Goal: Check status: Check status

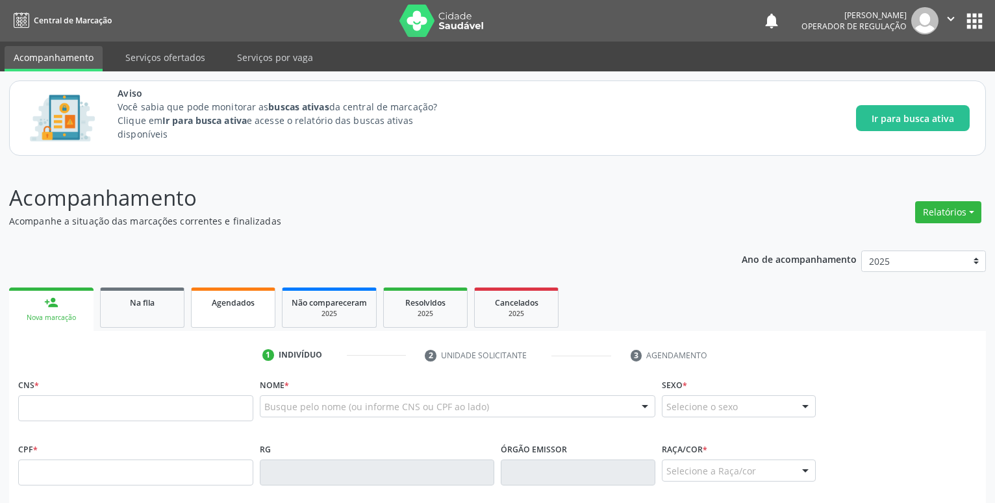
click at [237, 290] on link "Agendados" at bounding box center [233, 308] width 84 height 40
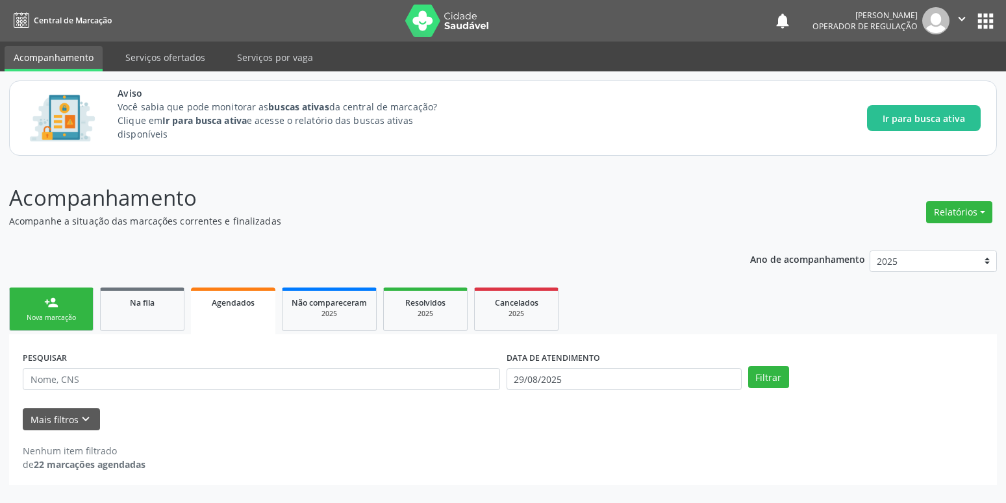
click at [237, 305] on span "Agendados" at bounding box center [233, 302] width 43 height 11
click at [706, 377] on input "29/08/2025" at bounding box center [623, 379] width 235 height 22
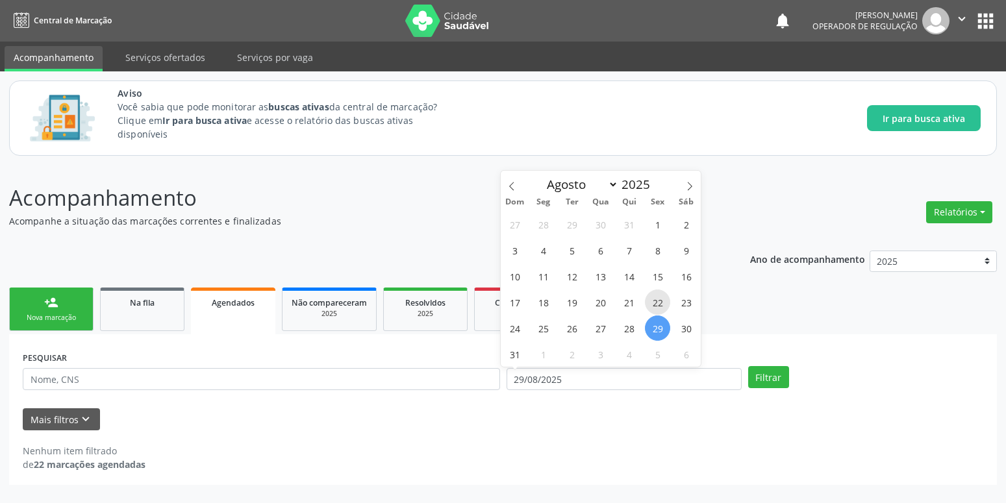
click at [665, 303] on span "22" at bounding box center [657, 302] width 25 height 25
type input "[DATE]"
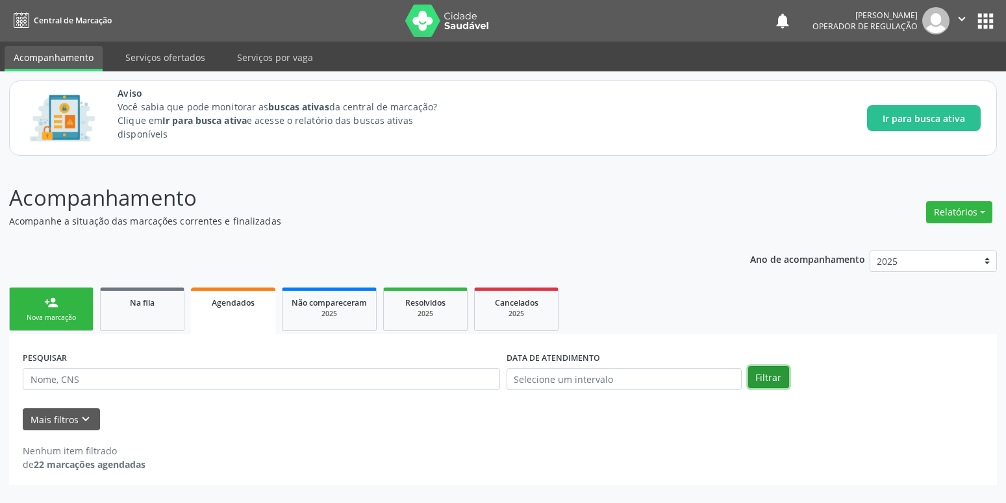
click at [760, 371] on button "Filtrar" at bounding box center [768, 377] width 41 height 22
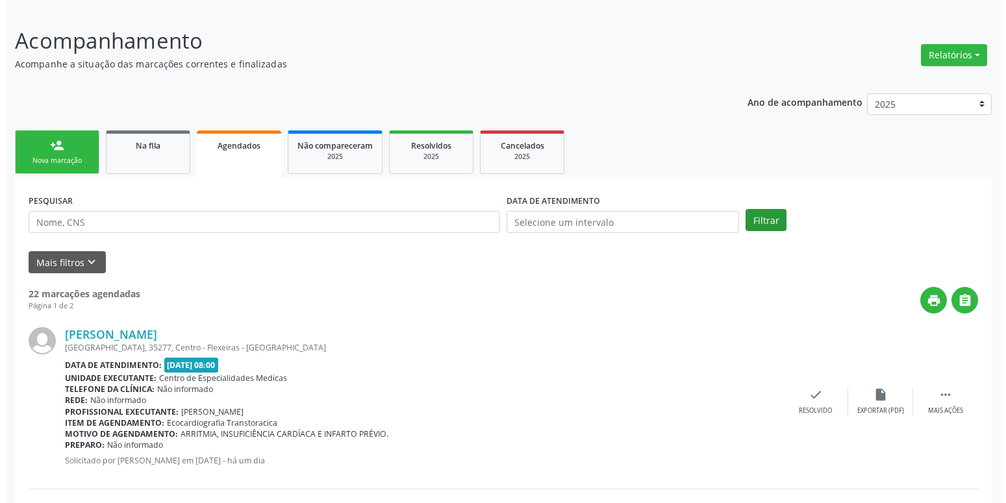
scroll to position [265, 0]
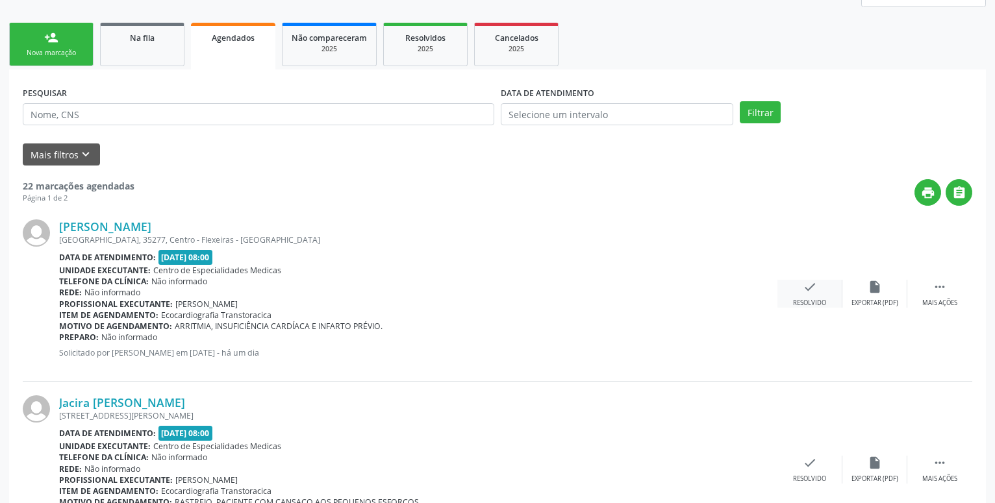
click at [811, 292] on icon "check" at bounding box center [809, 287] width 14 height 14
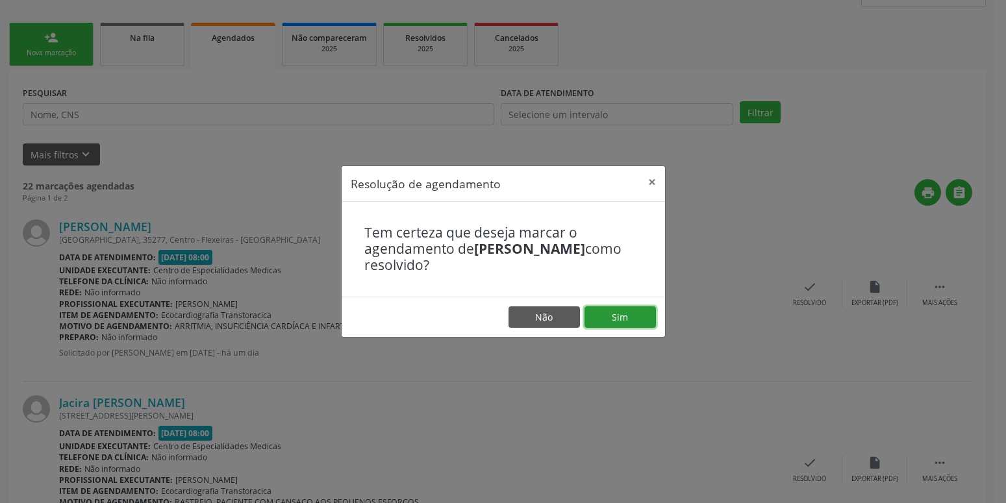
click at [594, 316] on button "Sim" at bounding box center [619, 317] width 71 height 22
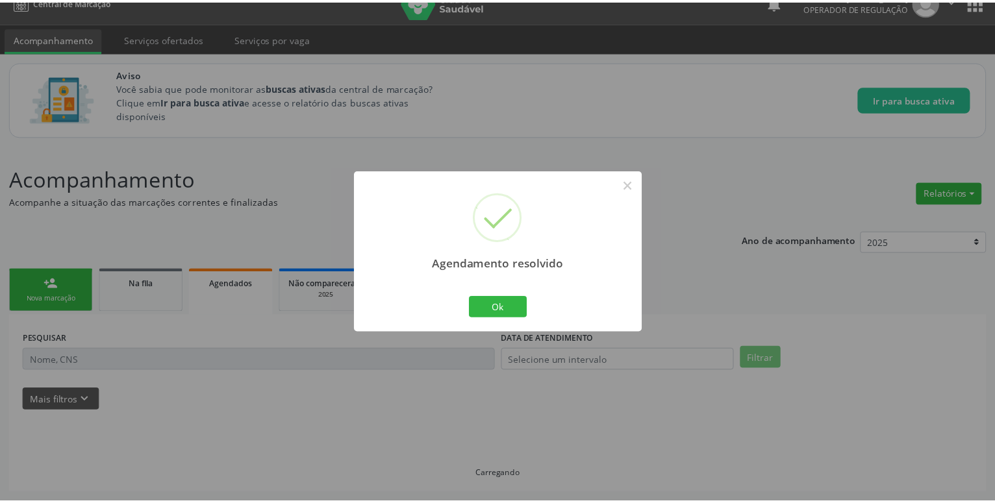
scroll to position [19, 0]
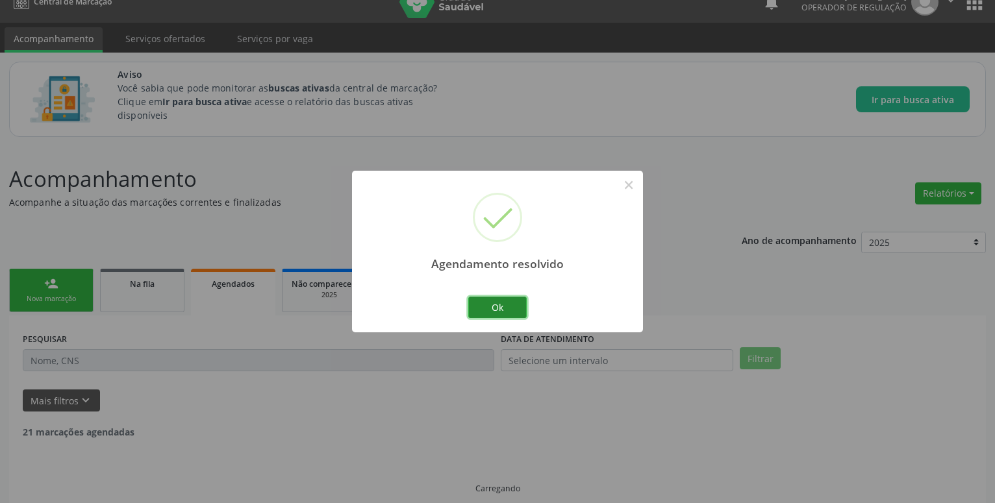
click at [512, 308] on button "Ok" at bounding box center [497, 308] width 58 height 22
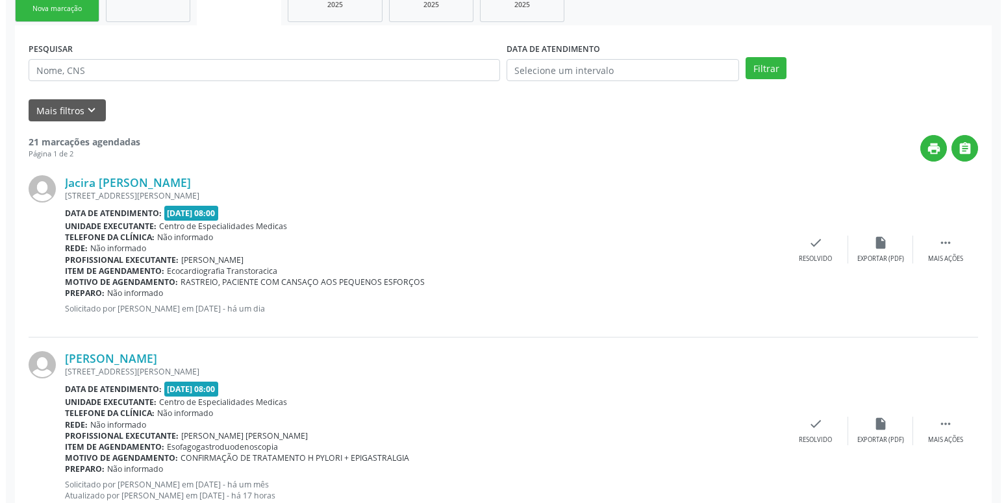
scroll to position [350, 0]
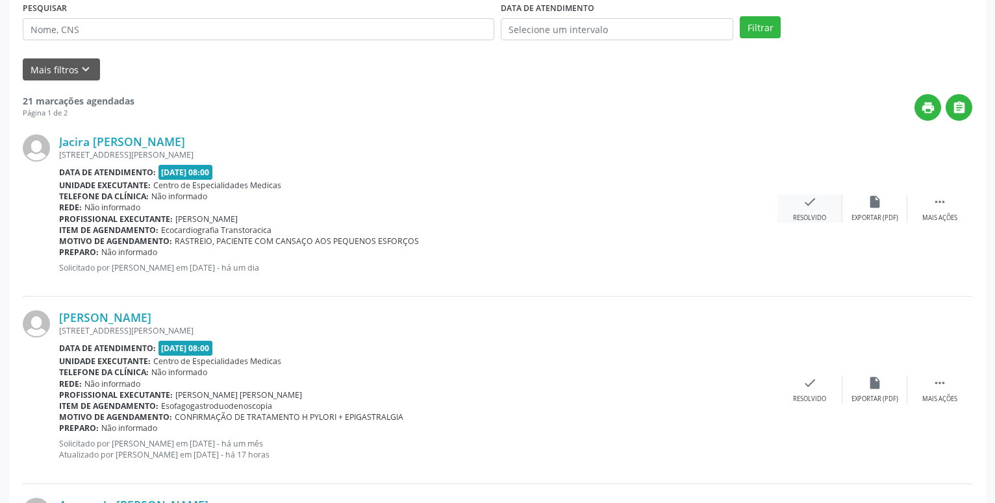
click at [810, 208] on icon "check" at bounding box center [809, 202] width 14 height 14
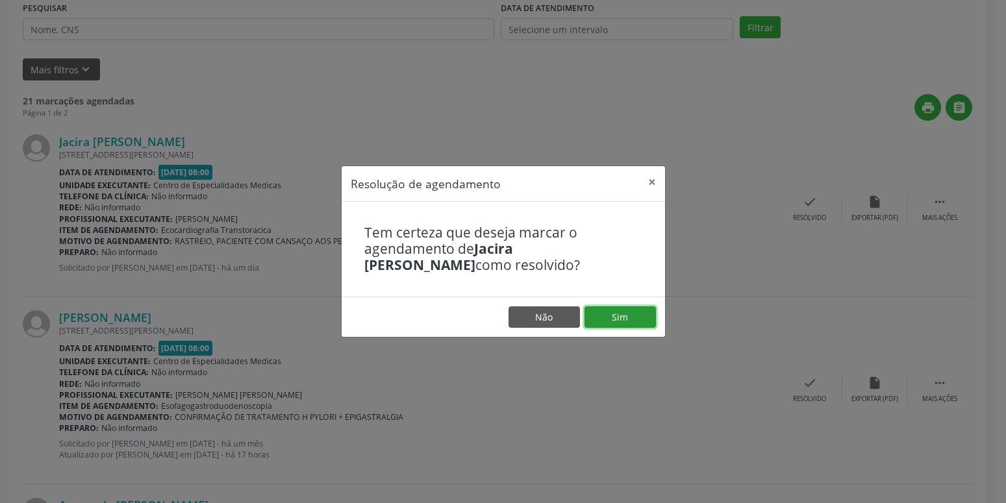
click at [621, 318] on button "Sim" at bounding box center [619, 317] width 71 height 22
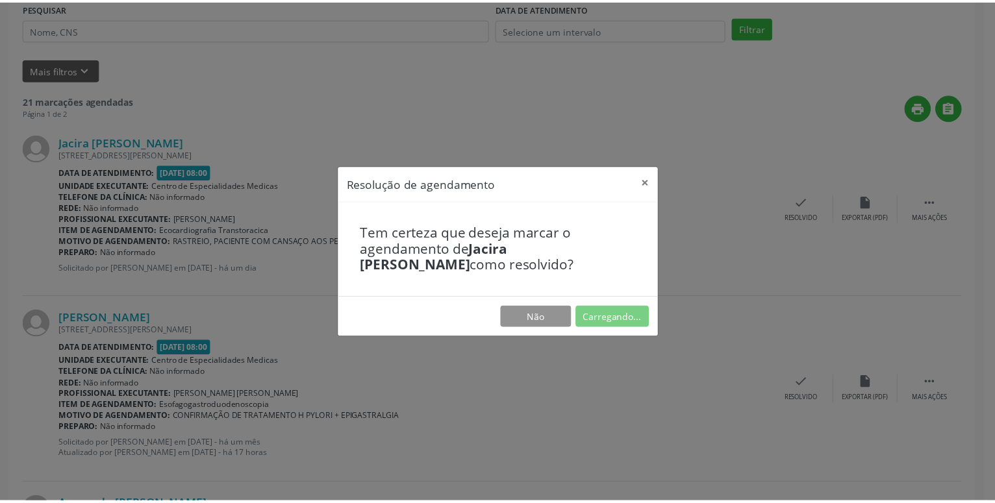
scroll to position [19, 0]
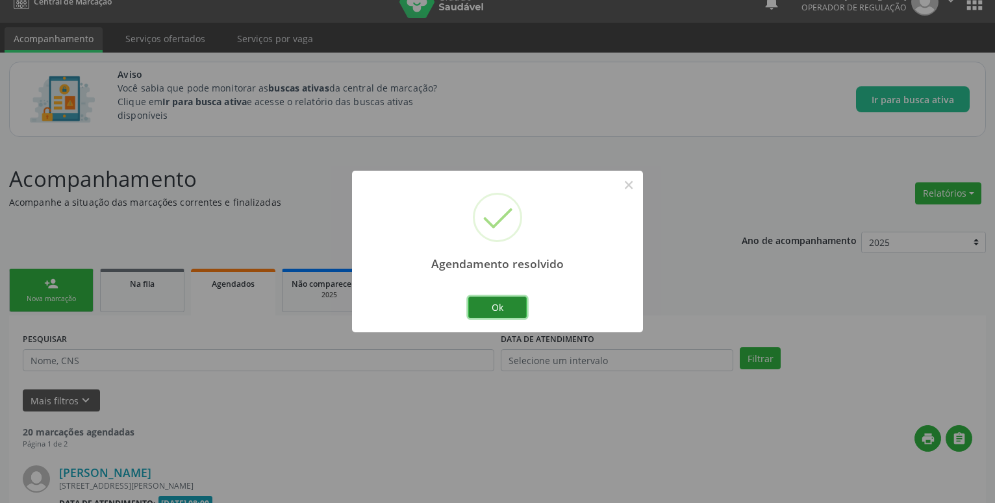
click at [482, 305] on button "Ok" at bounding box center [497, 308] width 58 height 22
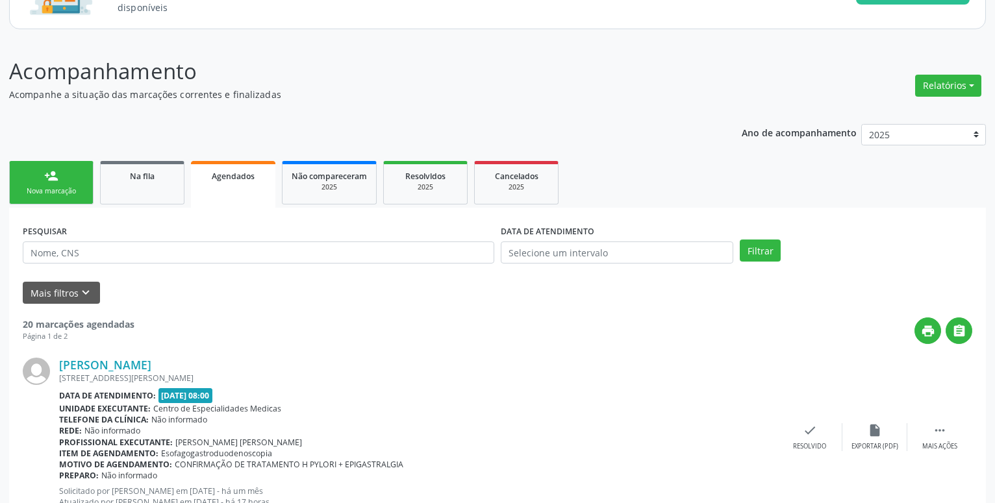
scroll to position [132, 0]
